Goal: Task Accomplishment & Management: Manage account settings

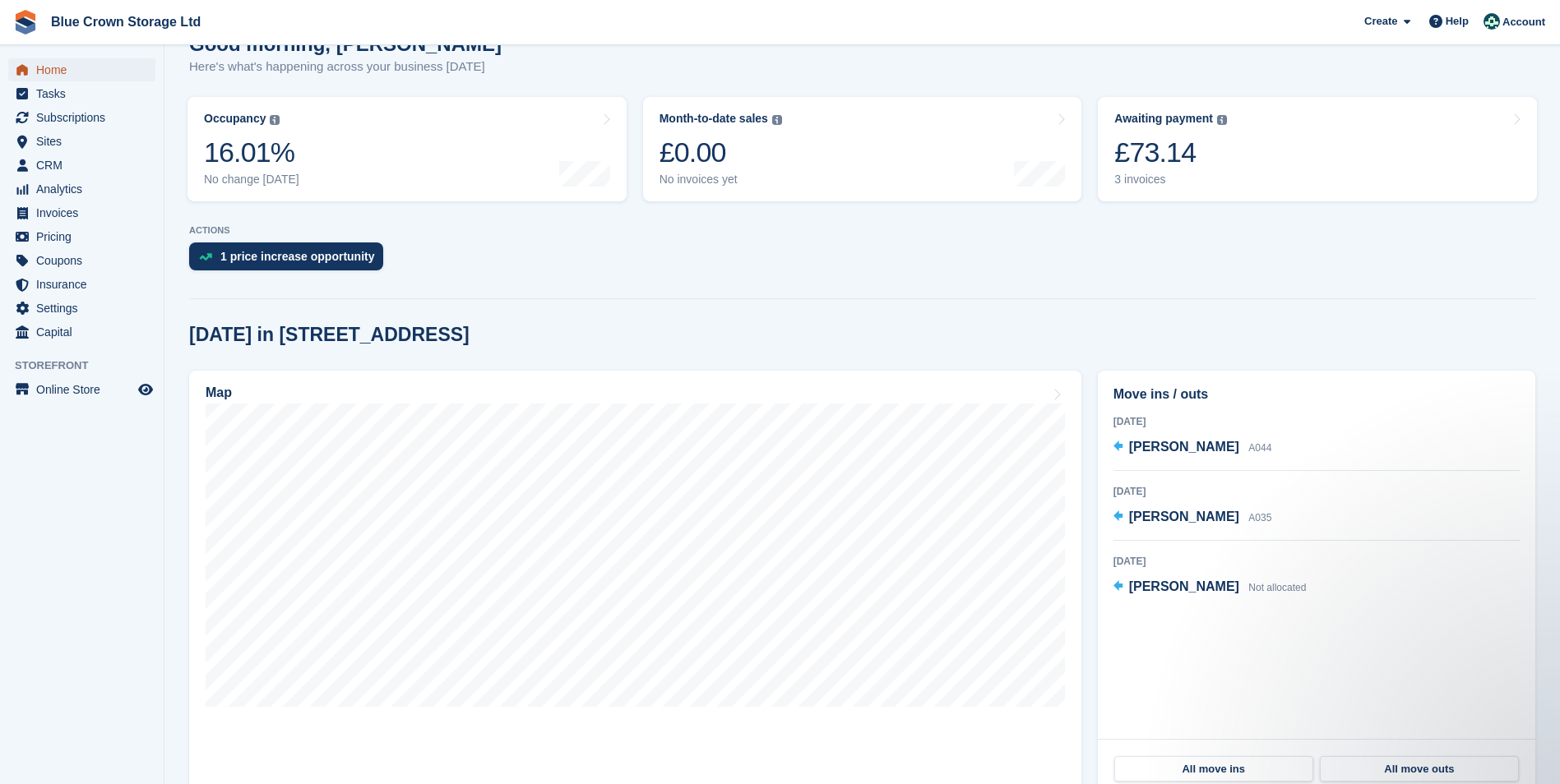
click at [133, 68] on span "Home" at bounding box center [86, 69] width 99 height 23
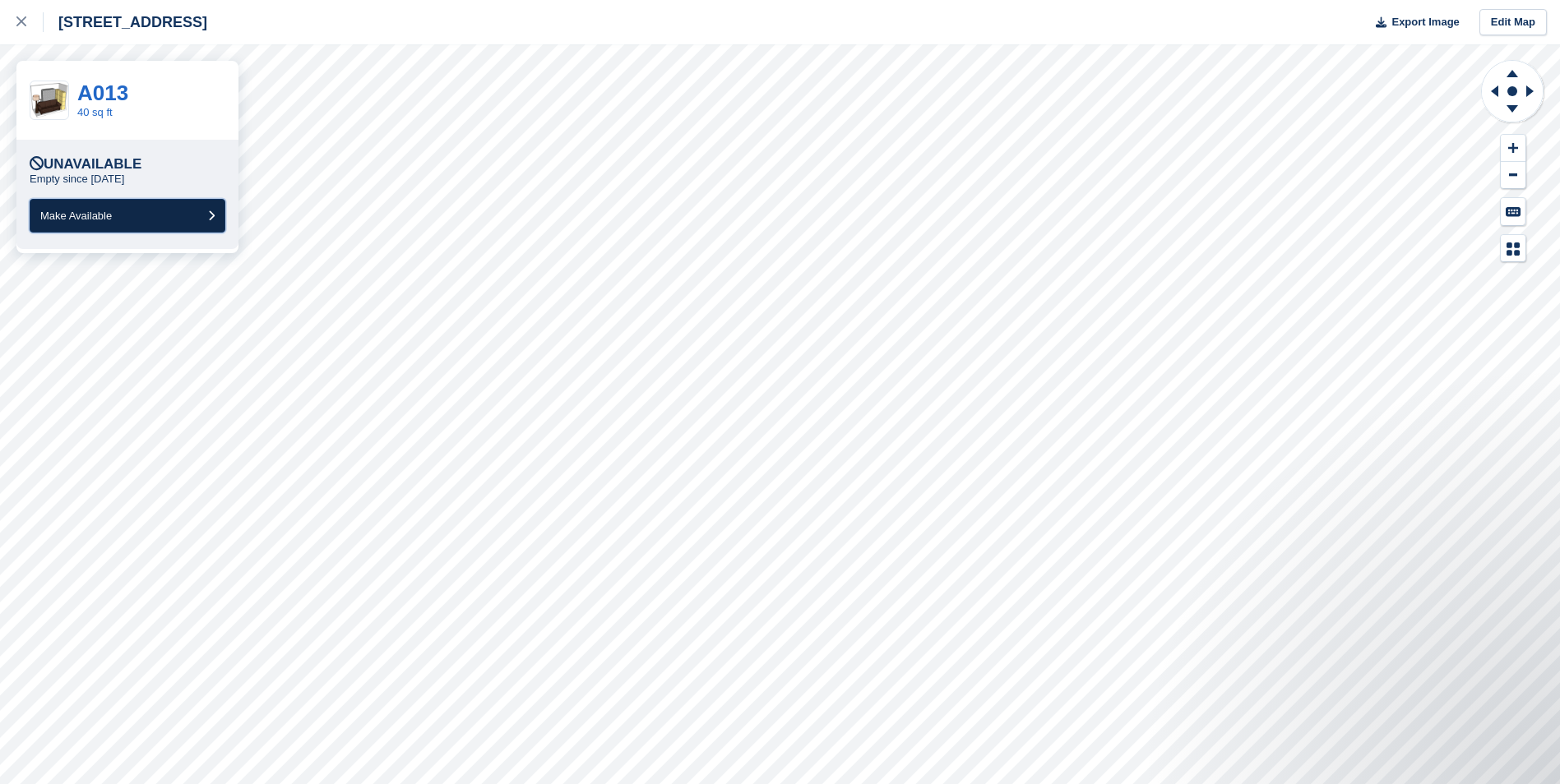
click at [174, 213] on button "Make Available" at bounding box center [127, 215] width 195 height 34
click at [95, 219] on span "Make Available" at bounding box center [76, 215] width 71 height 12
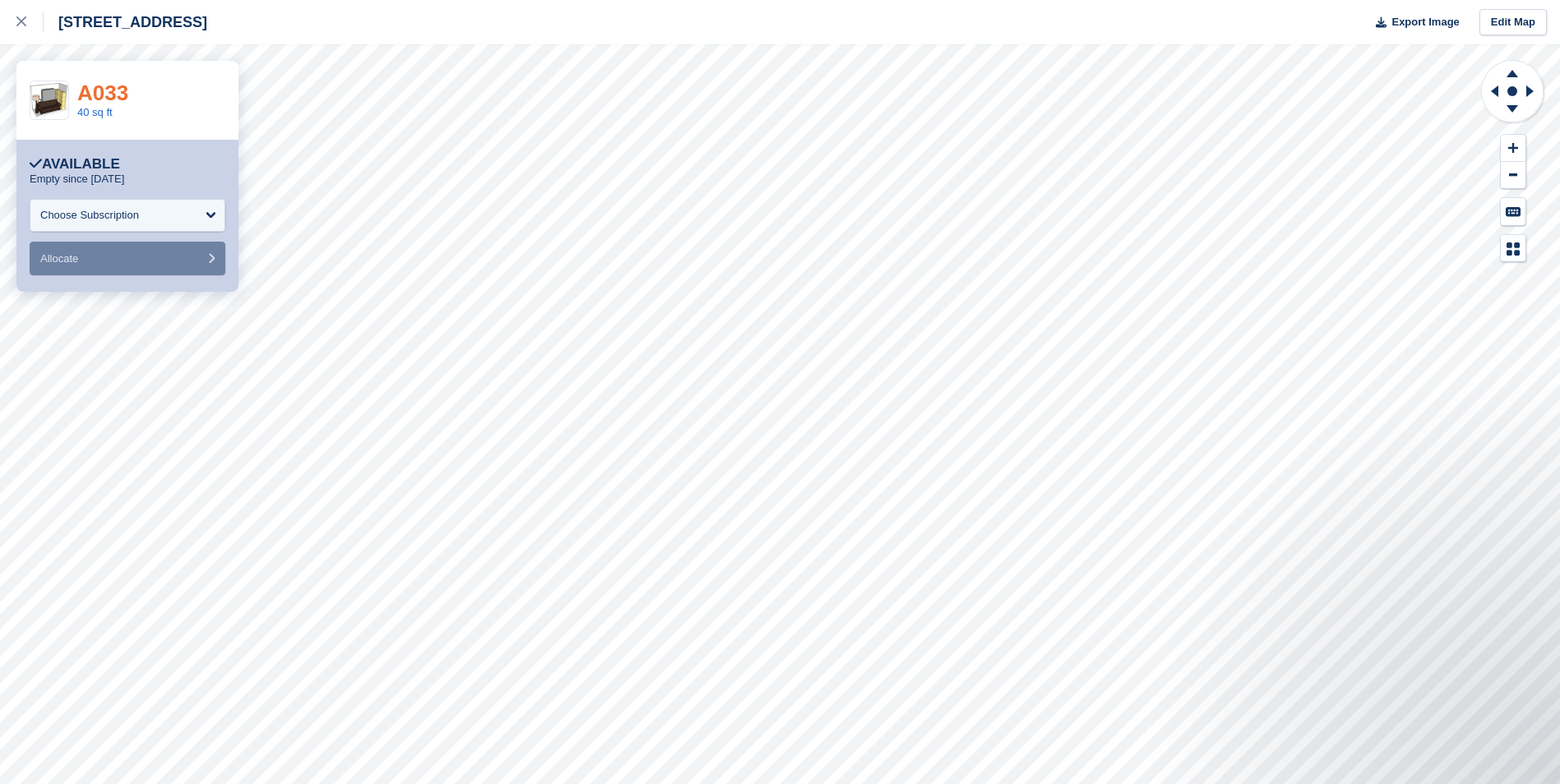
click at [93, 92] on link "A033" at bounding box center [102, 93] width 51 height 24
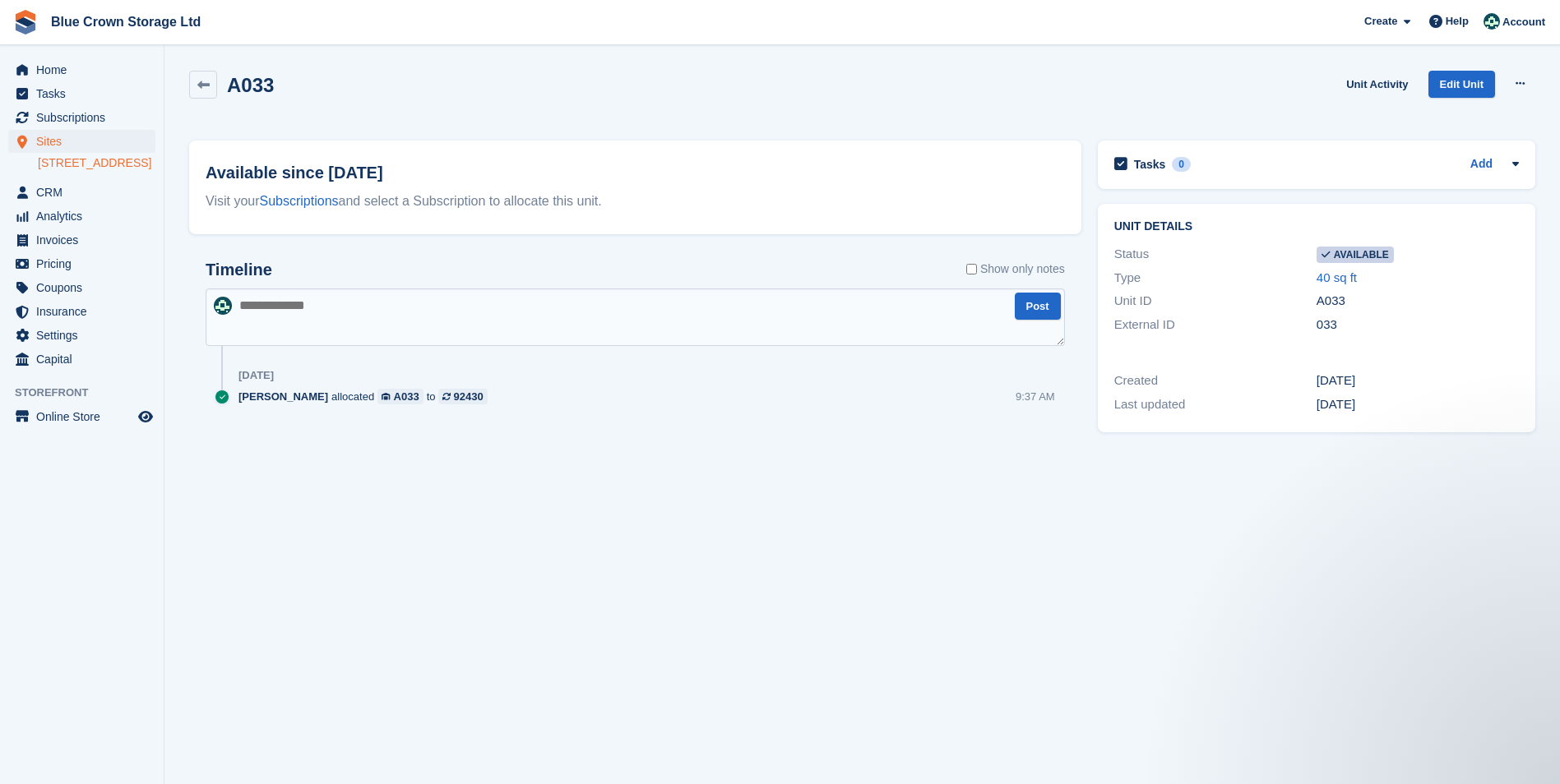
click at [1360, 254] on span "Available" at bounding box center [1355, 254] width 77 height 16
click at [1521, 84] on icon at bounding box center [1520, 83] width 9 height 10
click at [1456, 111] on p "Make unavailable" at bounding box center [1456, 115] width 143 height 22
click at [96, 71] on span "Home" at bounding box center [86, 69] width 99 height 23
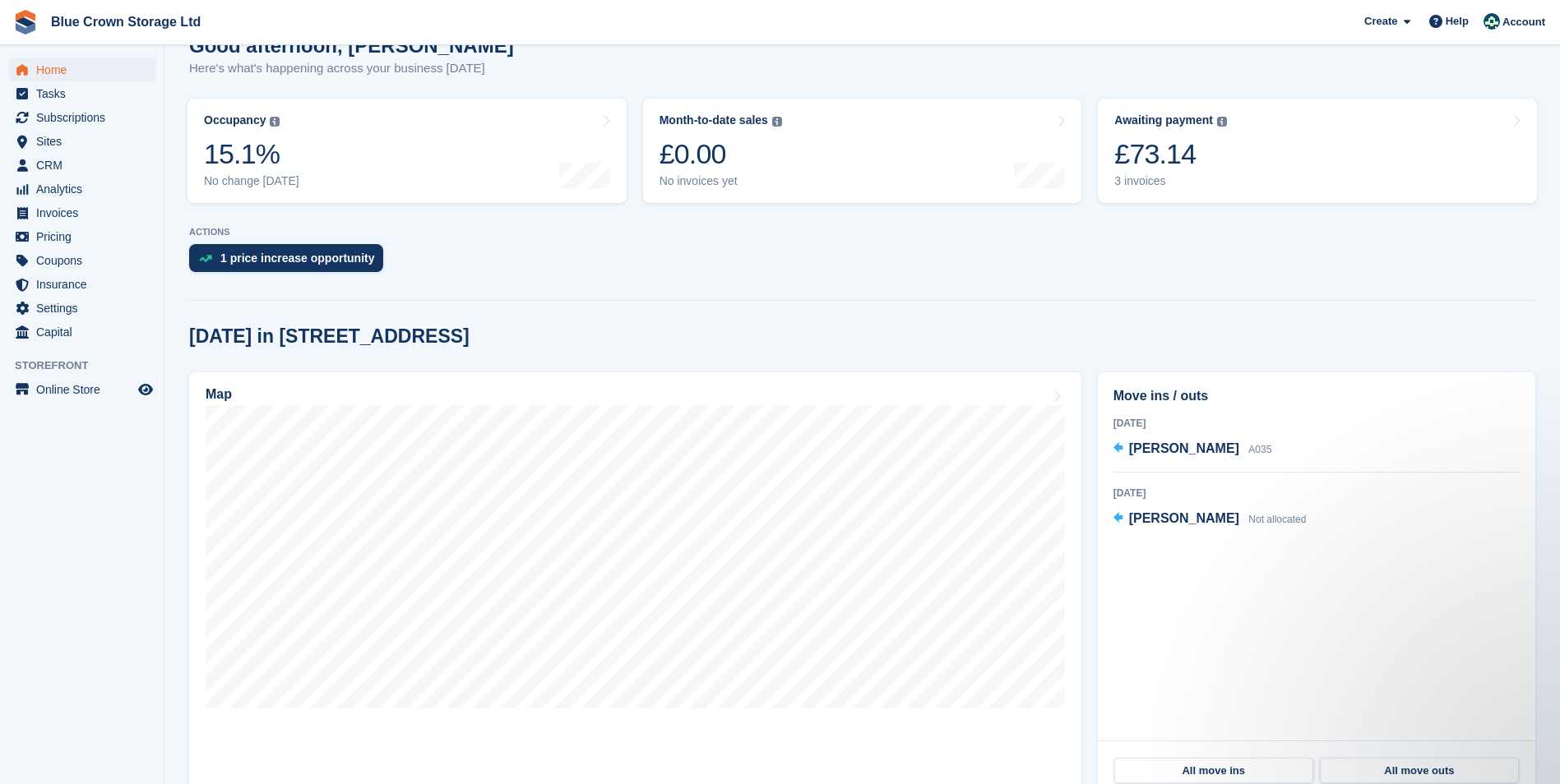
scroll to position [164, 0]
